Goal: Find specific page/section: Find specific page/section

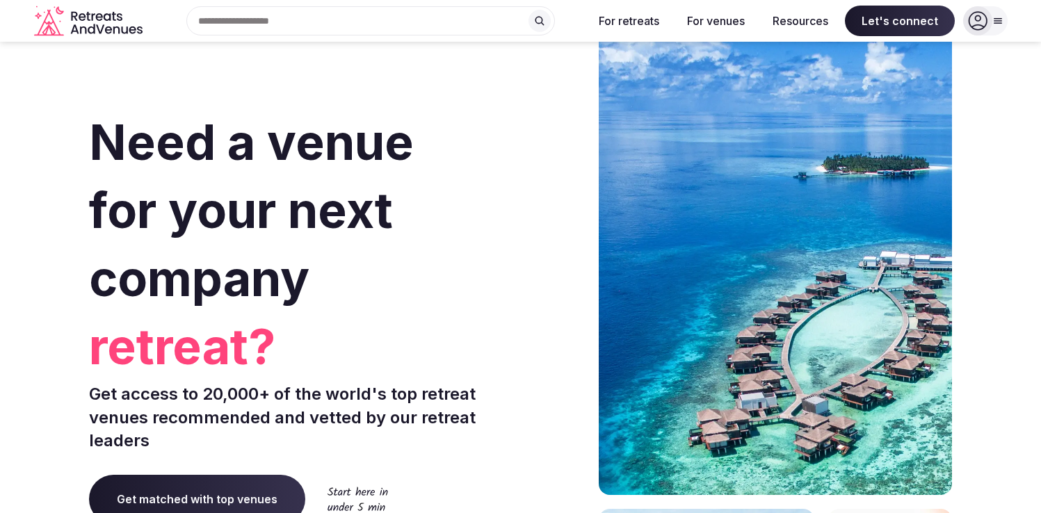
click at [985, 15] on icon at bounding box center [977, 20] width 19 height 19
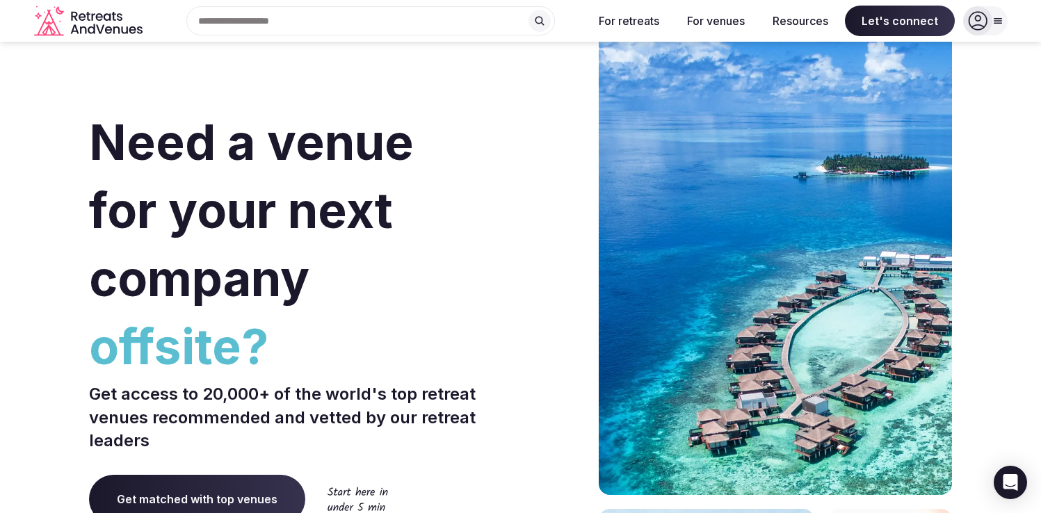
click at [980, 21] on icon at bounding box center [977, 20] width 19 height 19
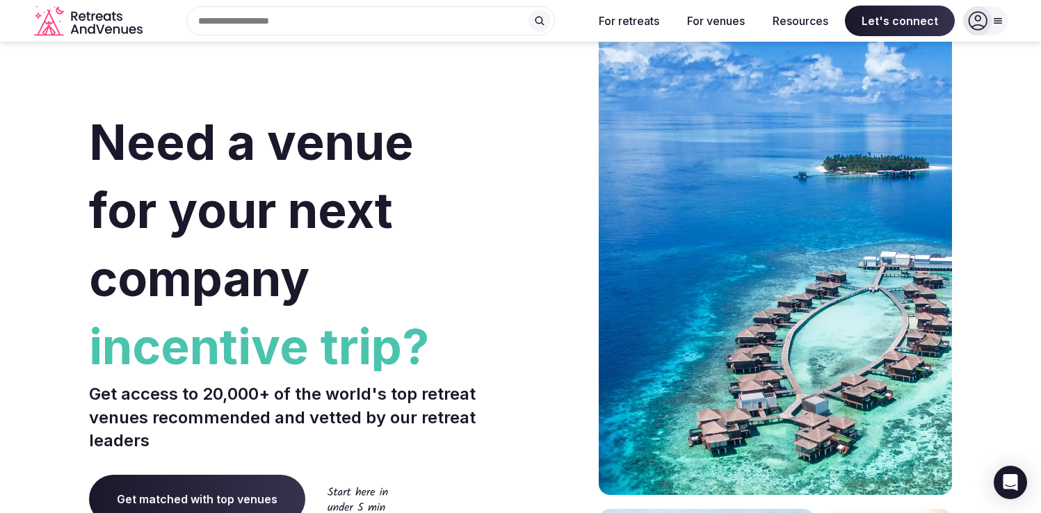
click at [982, 23] on icon at bounding box center [977, 20] width 19 height 19
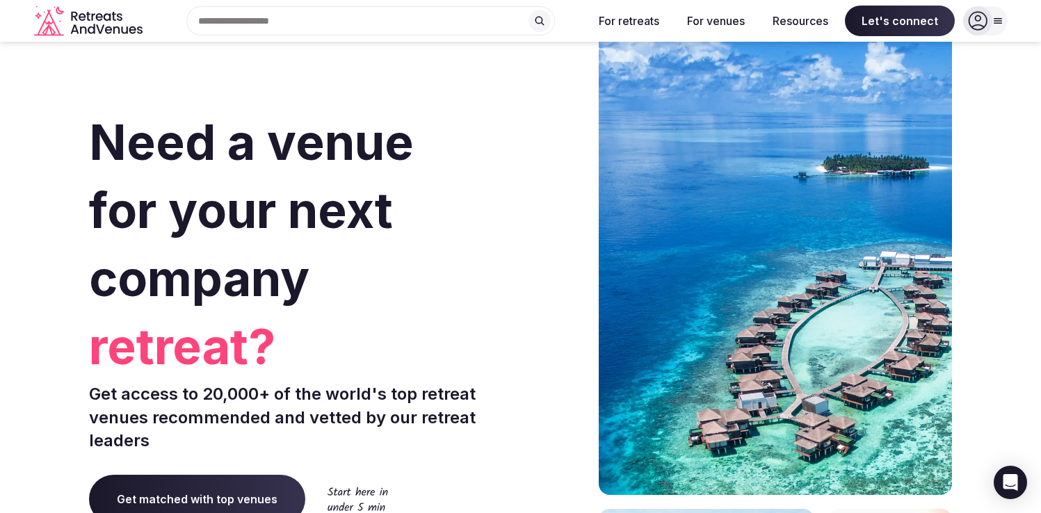
click at [1000, 22] on icon at bounding box center [997, 20] width 11 height 11
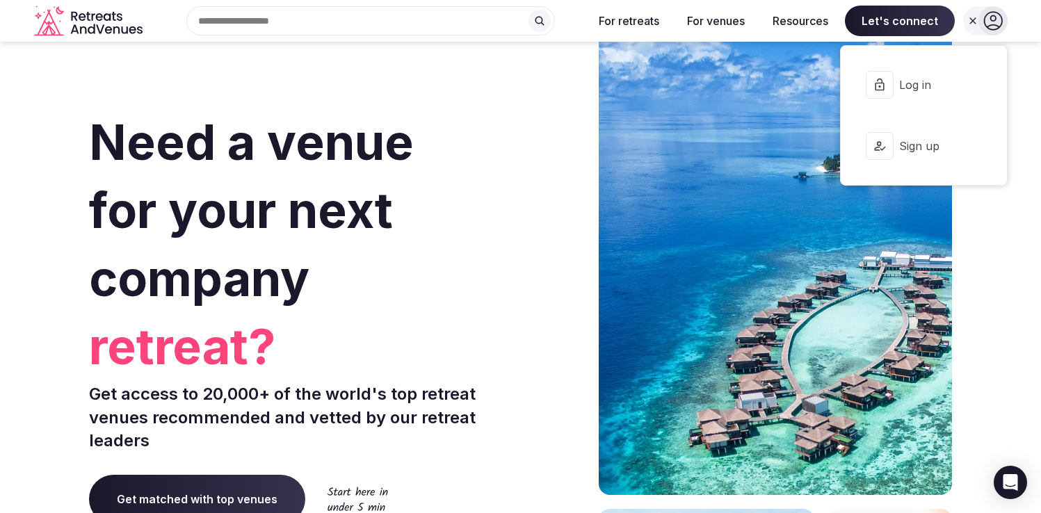
click at [919, 82] on span "Log in" at bounding box center [932, 84] width 67 height 15
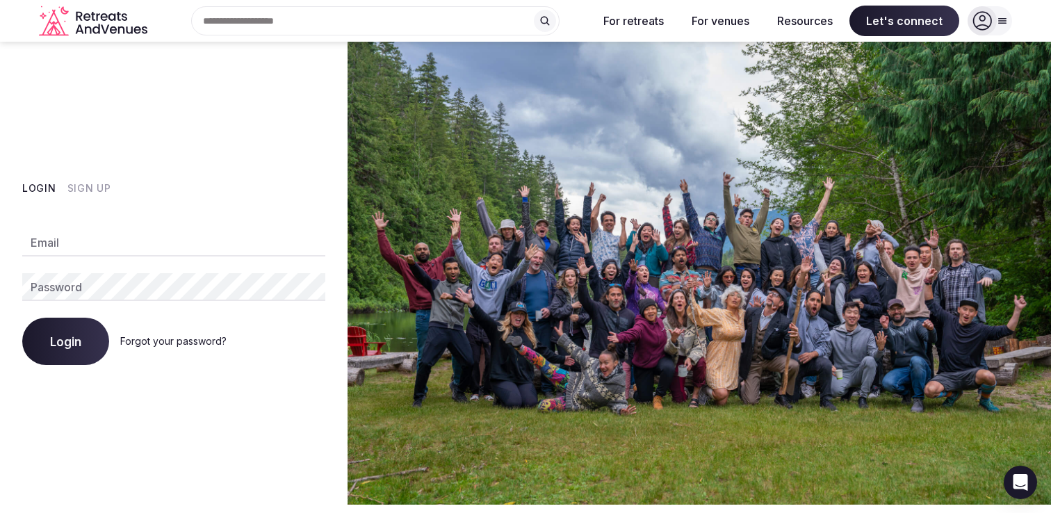
type input "**********"
click at [55, 346] on span "Login" at bounding box center [65, 341] width 31 height 14
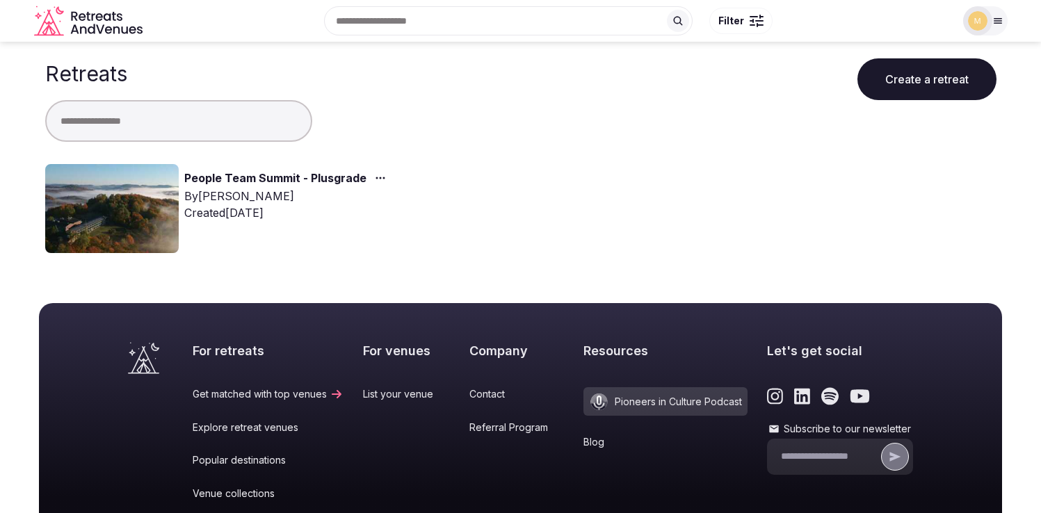
click at [239, 176] on link "People Team Summit - Plusgrade" at bounding box center [275, 179] width 182 height 18
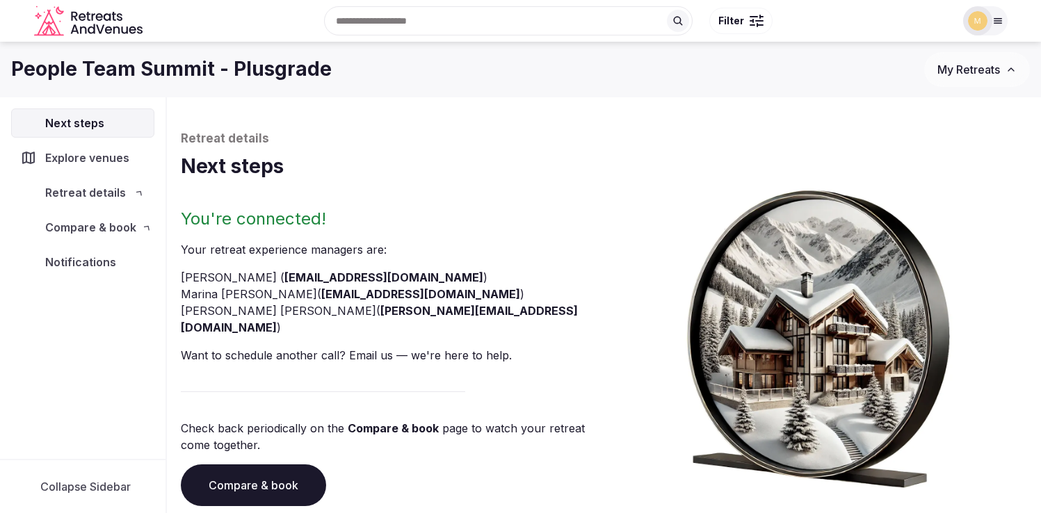
click at [114, 211] on nav "Next steps Explore venues Retreat details Compare & book Notifications" at bounding box center [82, 192] width 143 height 168
click at [105, 193] on span "Retreat details" at bounding box center [85, 192] width 81 height 17
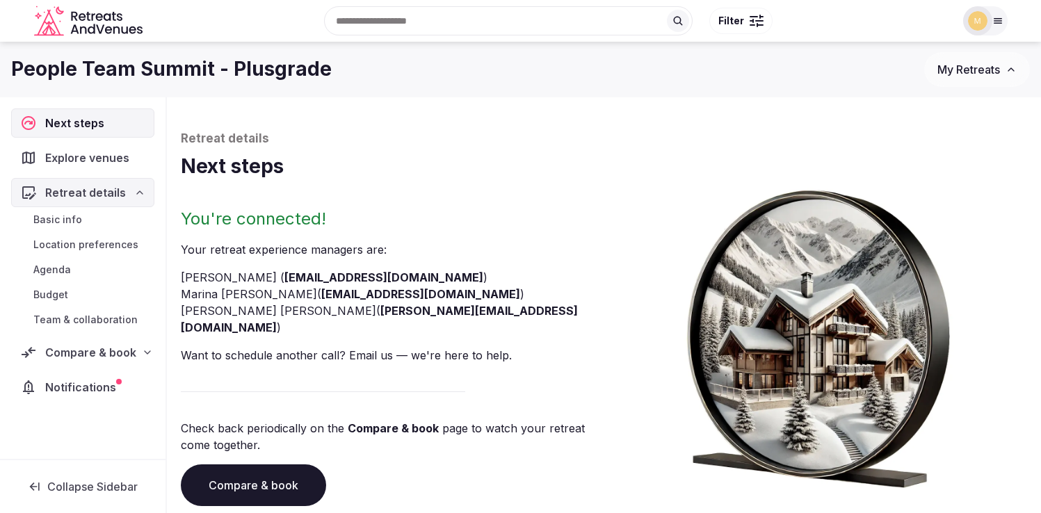
click at [64, 218] on span "Basic info" at bounding box center [57, 220] width 49 height 14
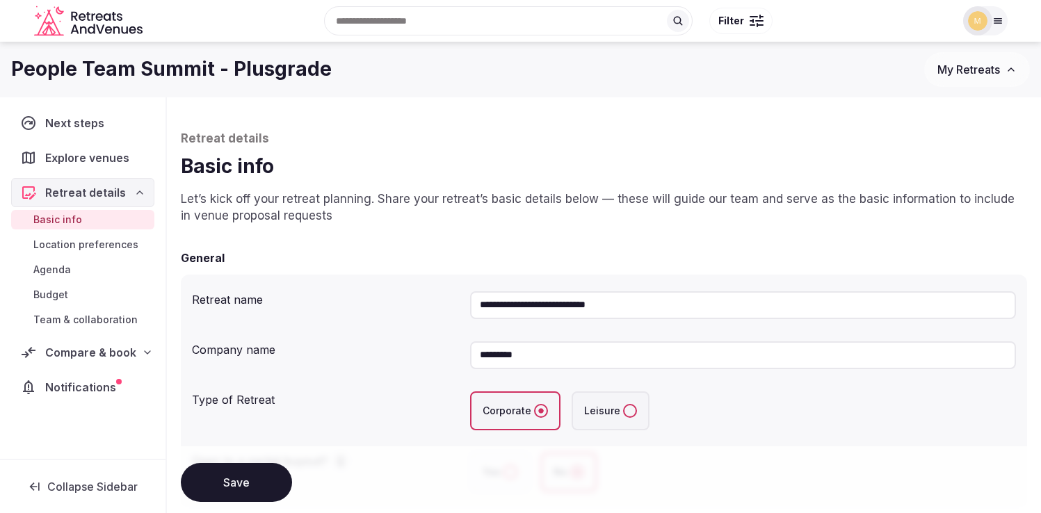
click at [115, 350] on span "Compare & book" at bounding box center [90, 352] width 91 height 17
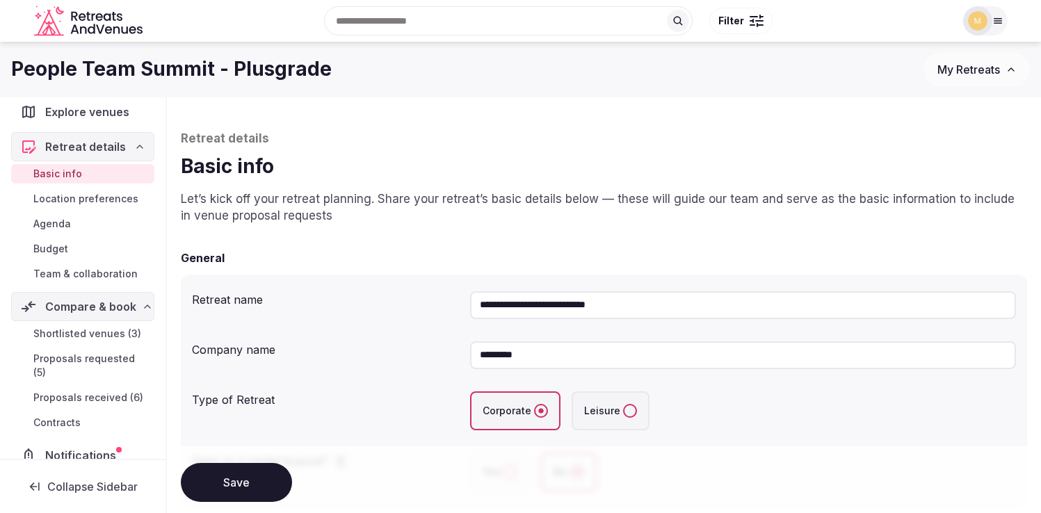
scroll to position [68, 0]
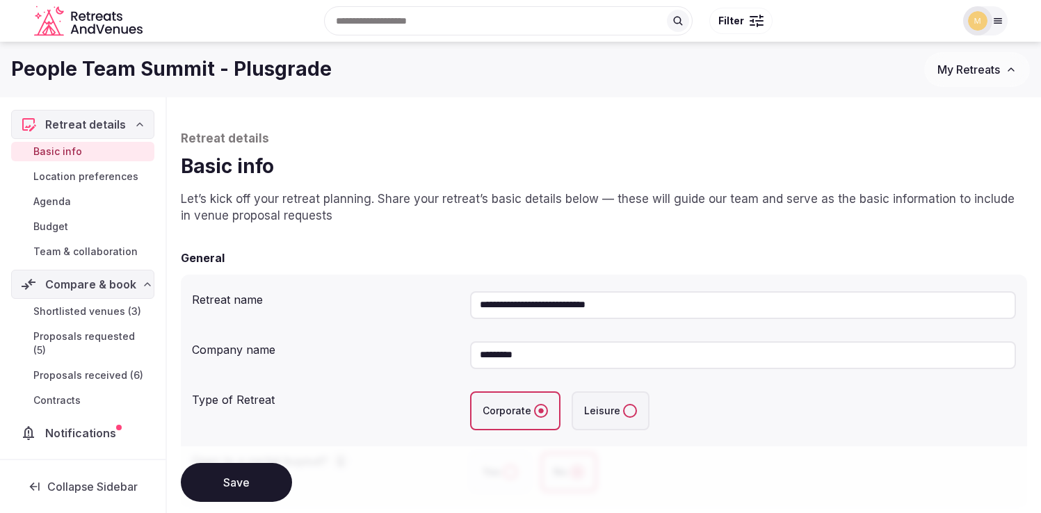
click at [72, 403] on span "Contracts" at bounding box center [56, 401] width 47 height 14
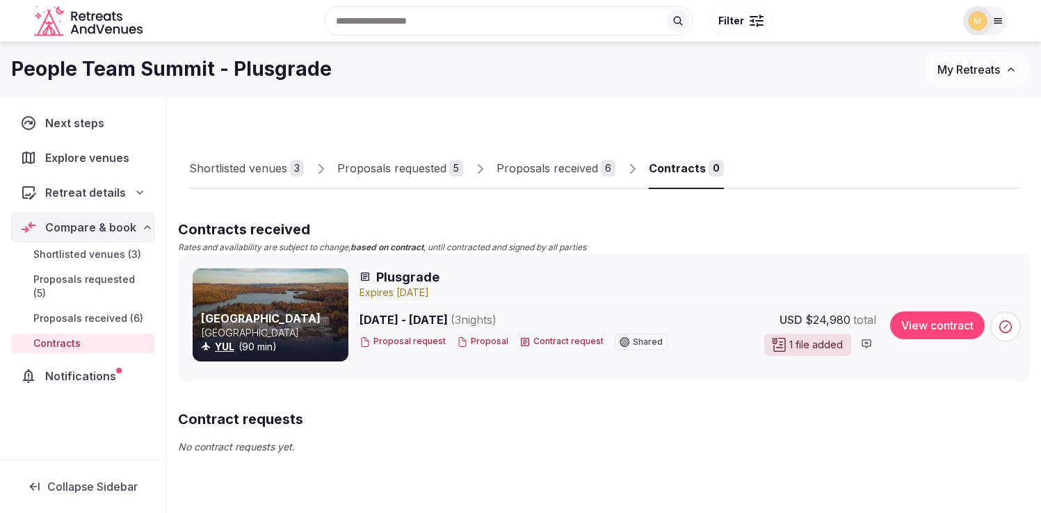
click at [70, 368] on span "Notifications" at bounding box center [83, 376] width 76 height 17
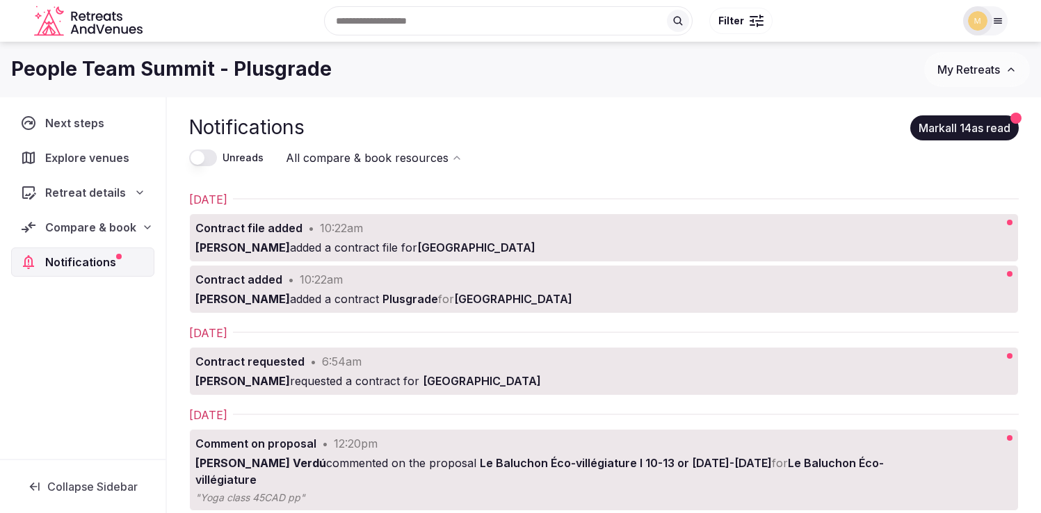
click at [96, 157] on span "Explore venues" at bounding box center [90, 158] width 90 height 17
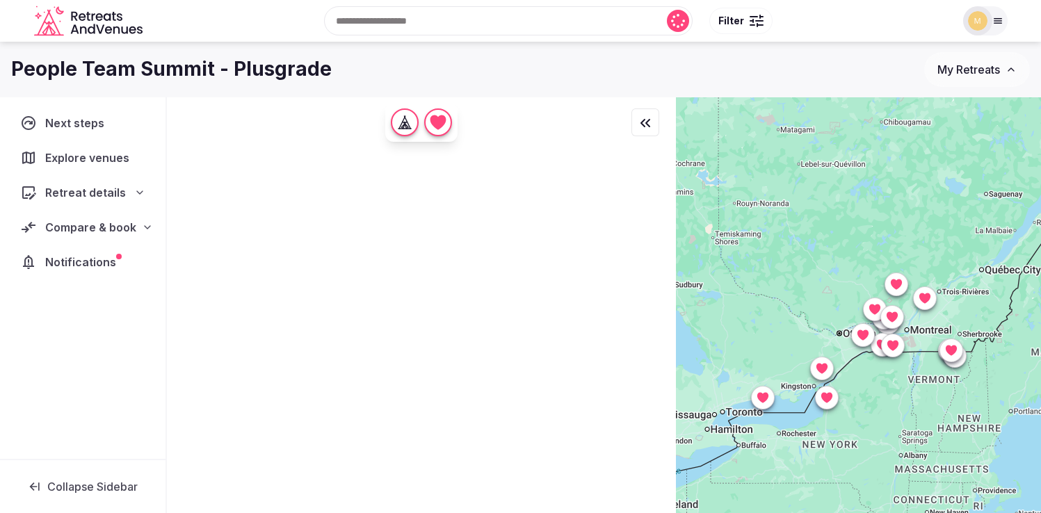
click at [70, 126] on span "Next steps" at bounding box center [77, 123] width 65 height 17
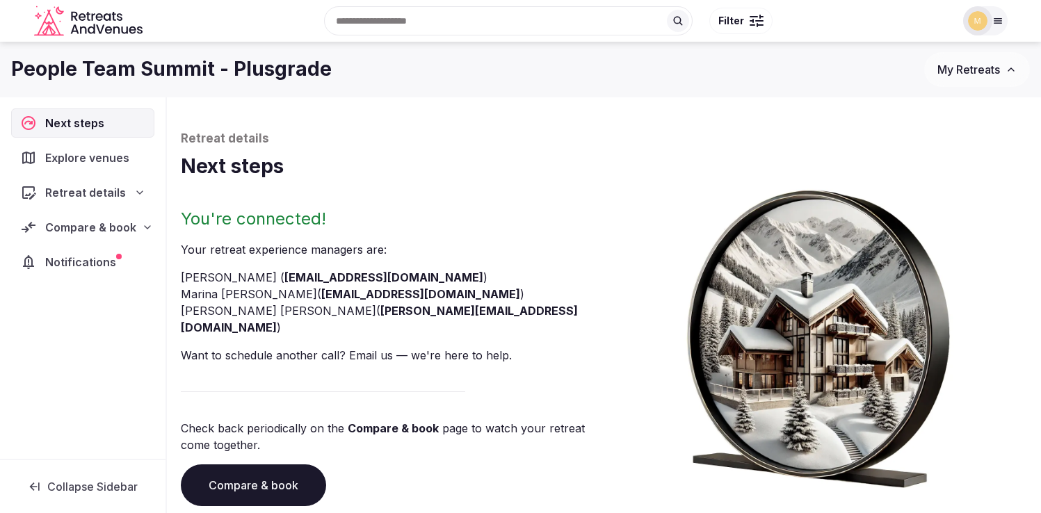
click at [77, 200] on span "Retreat details" at bounding box center [85, 192] width 81 height 17
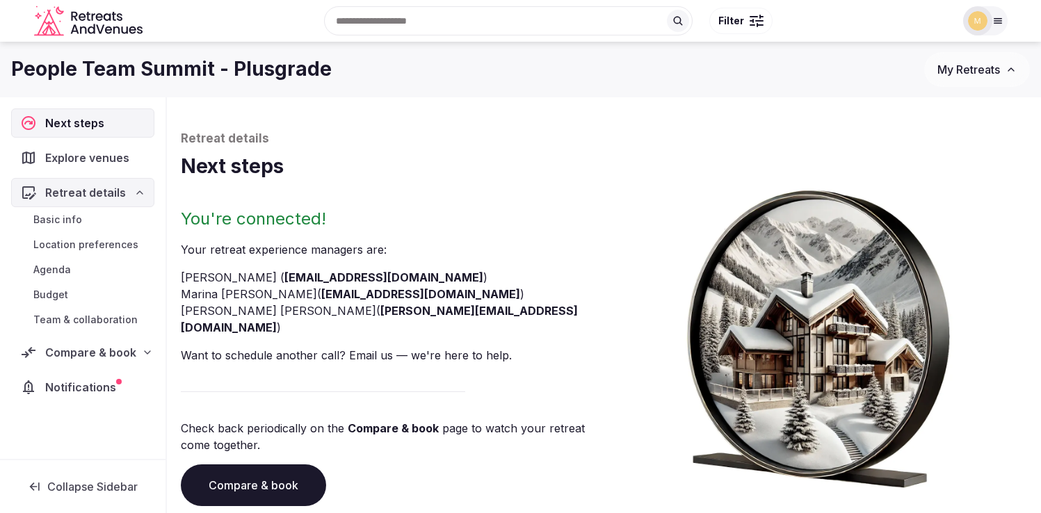
click at [58, 271] on span "Agenda" at bounding box center [52, 270] width 38 height 14
click at [54, 325] on span "Team & collaboration" at bounding box center [85, 320] width 104 height 14
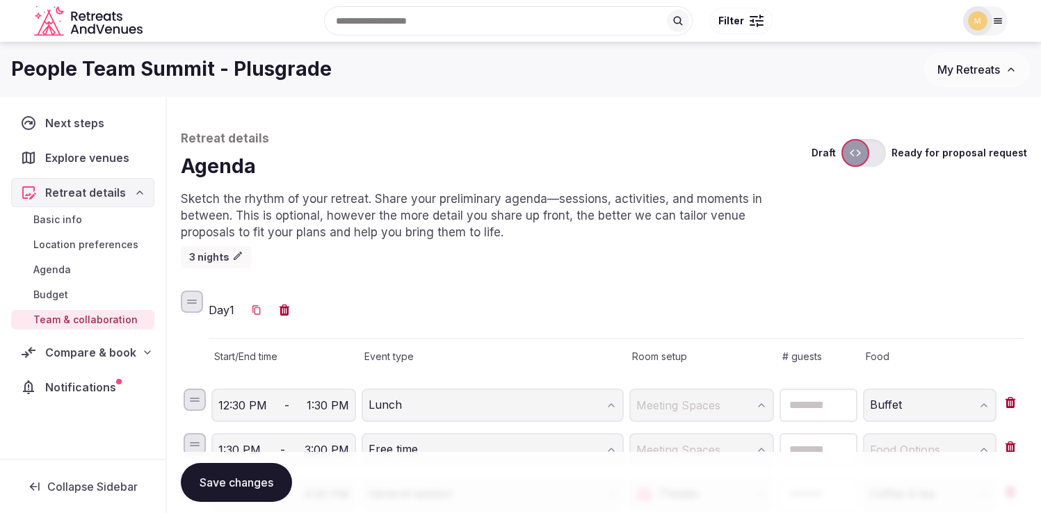
click at [59, 291] on span "Budget" at bounding box center [50, 295] width 35 height 14
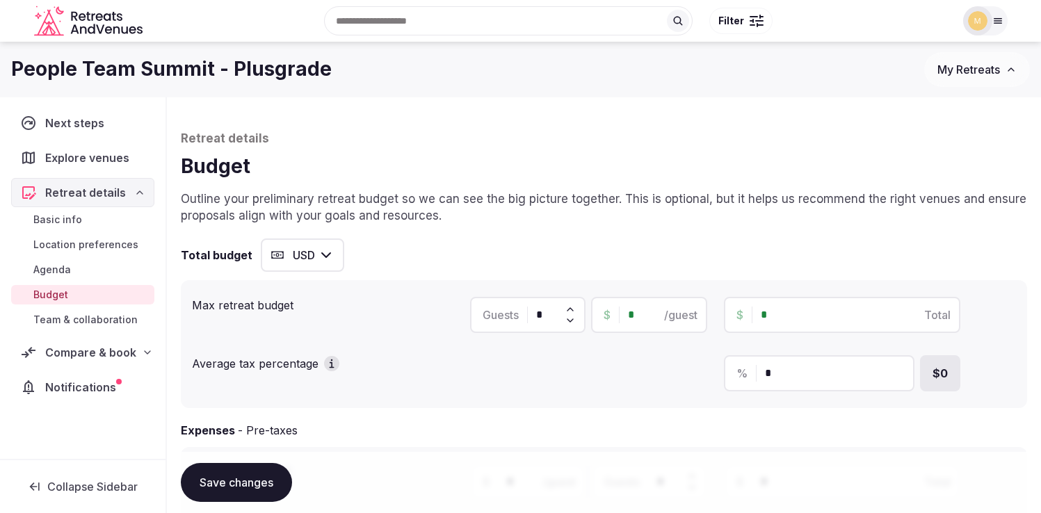
click at [60, 271] on span "Agenda" at bounding box center [52, 270] width 38 height 14
click at [56, 270] on span "Agenda" at bounding box center [52, 270] width 38 height 14
click at [61, 275] on span "Agenda" at bounding box center [52, 270] width 38 height 14
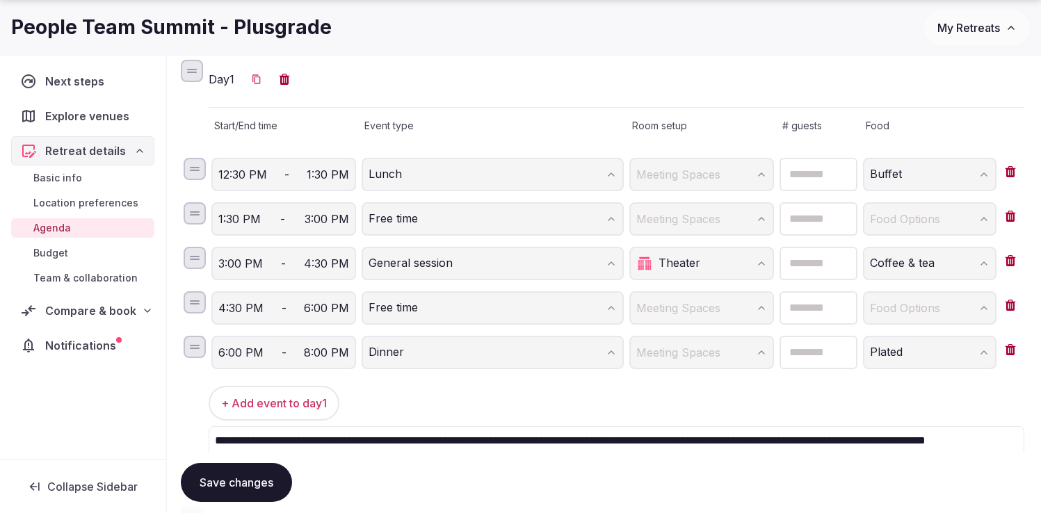
scroll to position [232, 0]
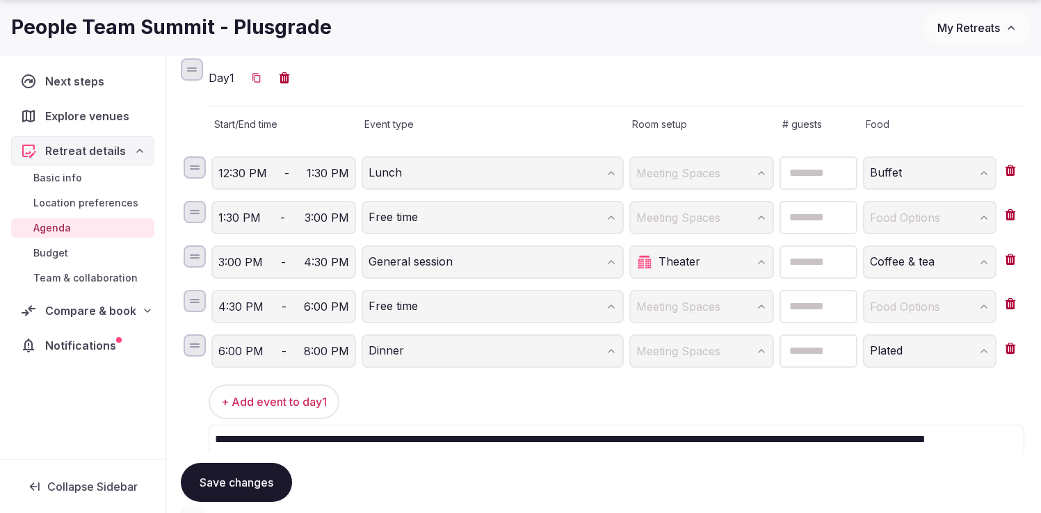
click at [58, 253] on span "Budget" at bounding box center [50, 253] width 35 height 14
